Goal: Information Seeking & Learning: Check status

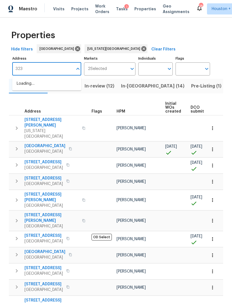
type input "3231"
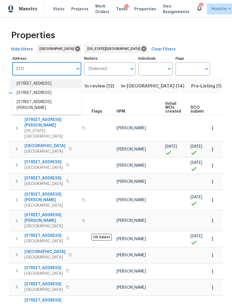
click at [18, 85] on li "[STREET_ADDRESS]" at bounding box center [46, 83] width 69 height 9
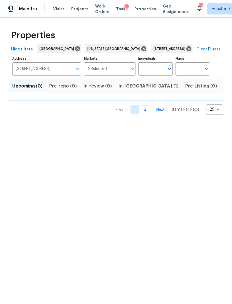
click at [130, 86] on span "In-[GEOGRAPHIC_DATA] (1)" at bounding box center [149, 86] width 60 height 8
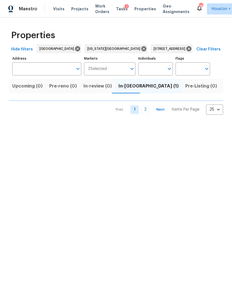
type input "[STREET_ADDRESS]"
click at [129, 89] on span "In-[GEOGRAPHIC_DATA] (1)" at bounding box center [149, 86] width 60 height 8
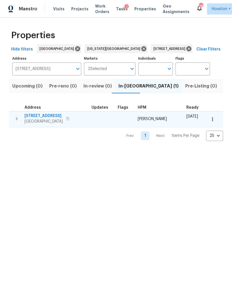
click at [211, 121] on icon "button" at bounding box center [213, 119] width 6 height 6
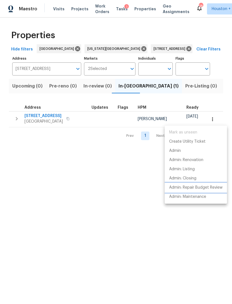
click at [201, 190] on p "Admin: Repair Budget Review" at bounding box center [195, 188] width 53 height 6
click at [164, 51] on div at bounding box center [116, 152] width 232 height 304
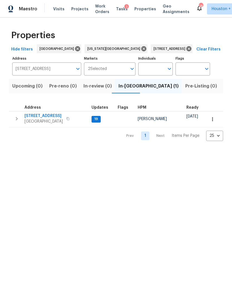
click at [164, 51] on div "Mark as unseen Create Utility Ticket Admin Admin: Renovation Admin: Listing Adm…" at bounding box center [116, 152] width 232 height 304
click at [186, 48] on icon at bounding box center [189, 49] width 6 height 6
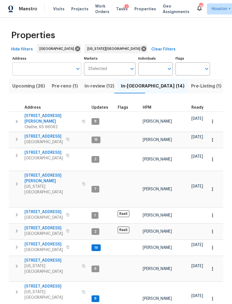
click at [62, 72] on input "Address" at bounding box center [42, 68] width 61 height 13
type input "2222"
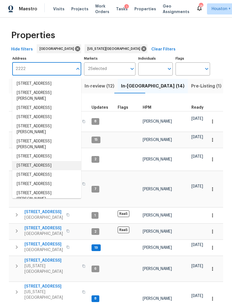
click at [65, 170] on li "[STREET_ADDRESS]" at bounding box center [46, 165] width 69 height 9
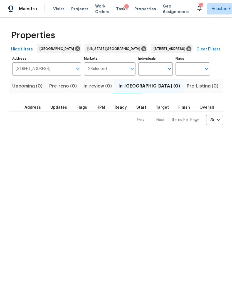
click at [225, 87] on span "Listed (1)" at bounding box center [235, 86] width 20 height 8
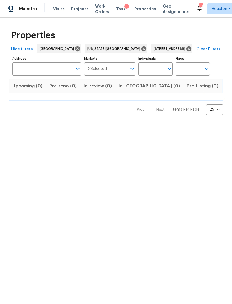
type input "[STREET_ADDRESS]"
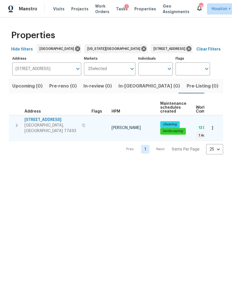
click at [56, 121] on span "[STREET_ADDRESS]" at bounding box center [52, 120] width 54 height 6
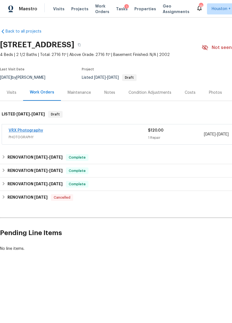
click at [40, 132] on link "VRX Photography" at bounding box center [26, 131] width 35 height 4
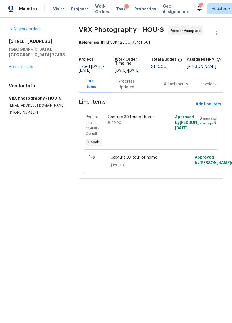
click at [142, 88] on div "Progress Updates" at bounding box center [135, 84] width 32 height 11
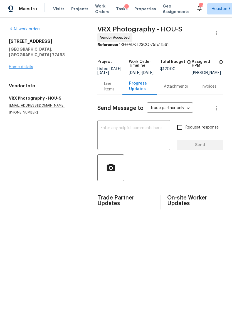
click at [28, 65] on link "Home details" at bounding box center [21, 67] width 24 height 4
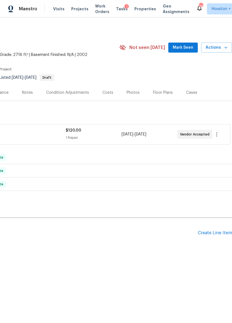
scroll to position [0, 82]
click at [227, 46] on icon "button" at bounding box center [226, 48] width 6 height 6
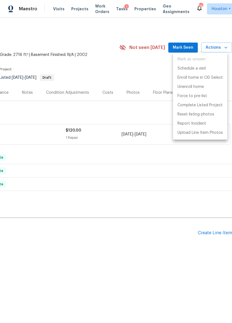
click at [131, 113] on div at bounding box center [116, 161] width 232 height 323
